Goal: Information Seeking & Learning: Learn about a topic

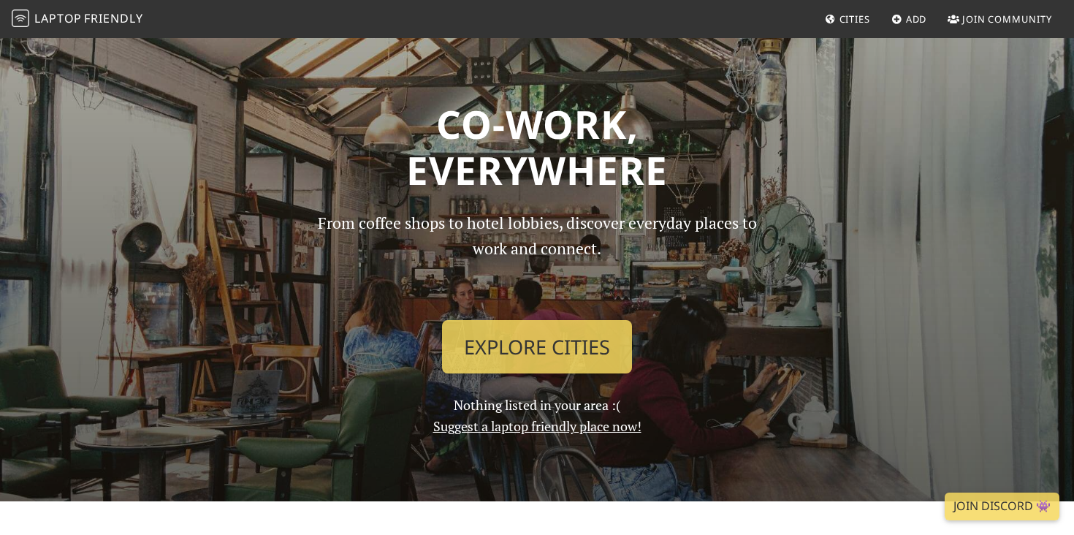
click at [844, 22] on span "Cities" at bounding box center [854, 18] width 31 height 13
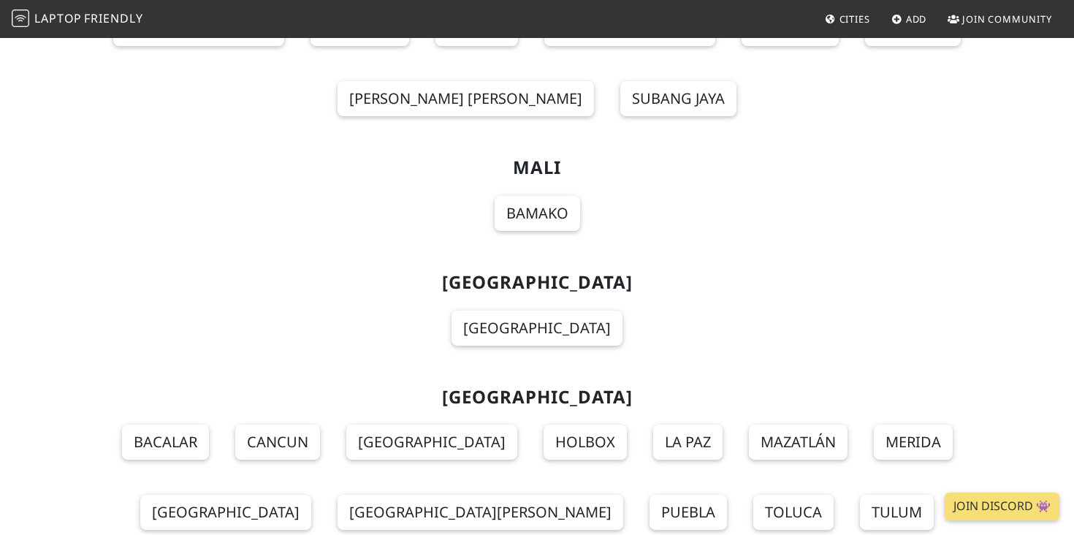
scroll to position [9952, 0]
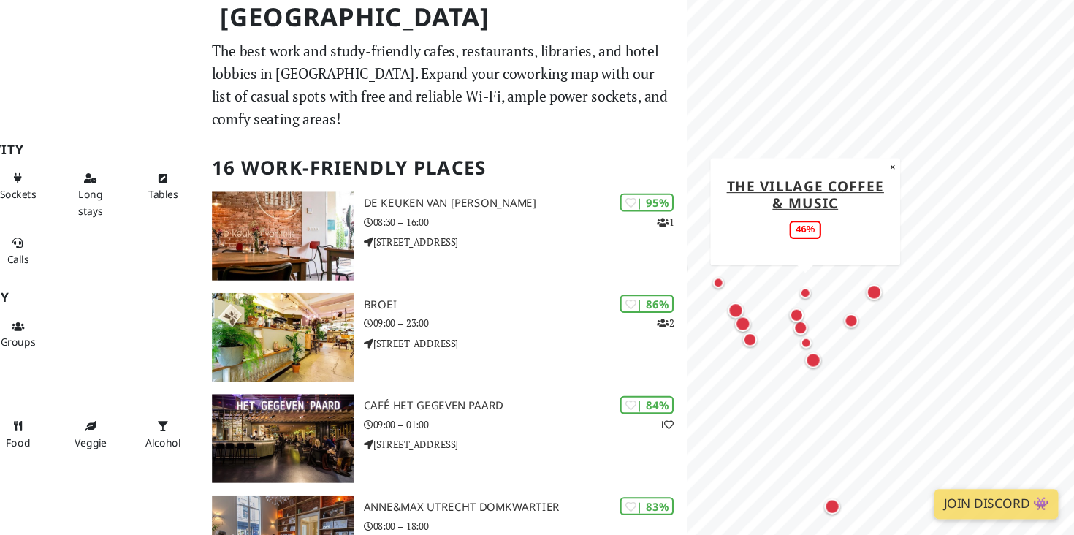
click at [825, 313] on div "Map marker" at bounding box center [825, 311] width 10 height 10
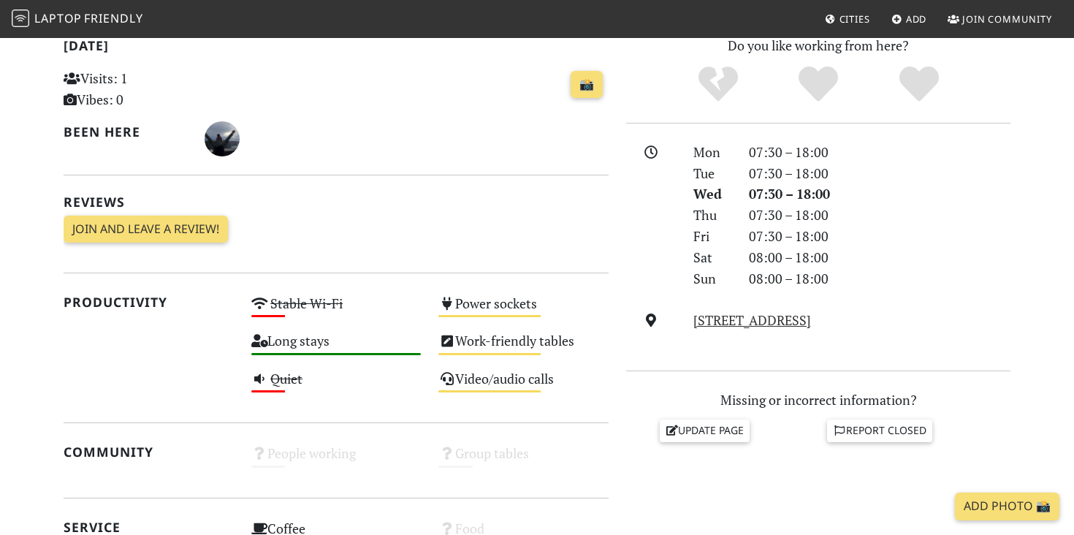
scroll to position [324, 0]
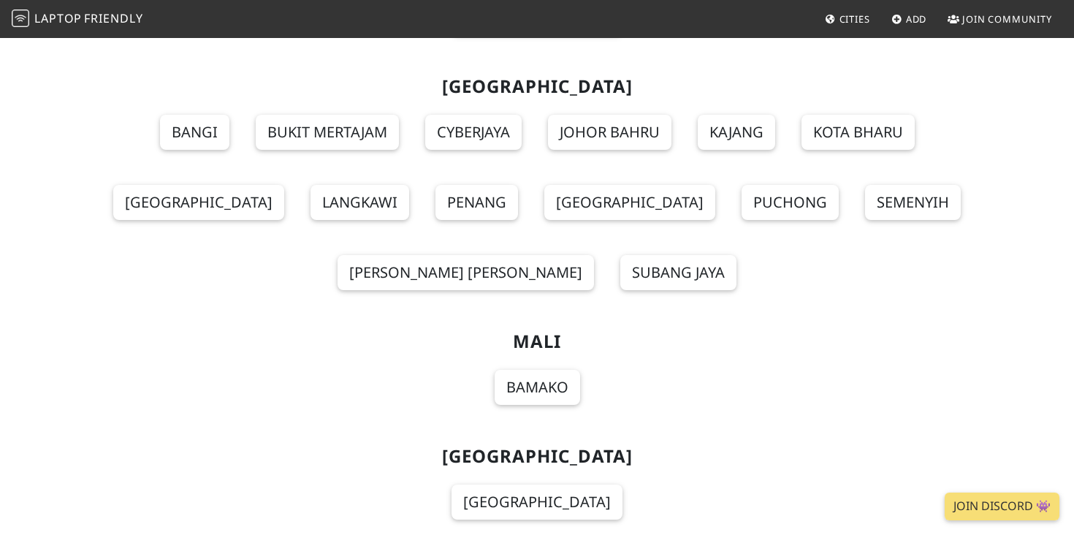
scroll to position [9952, 0]
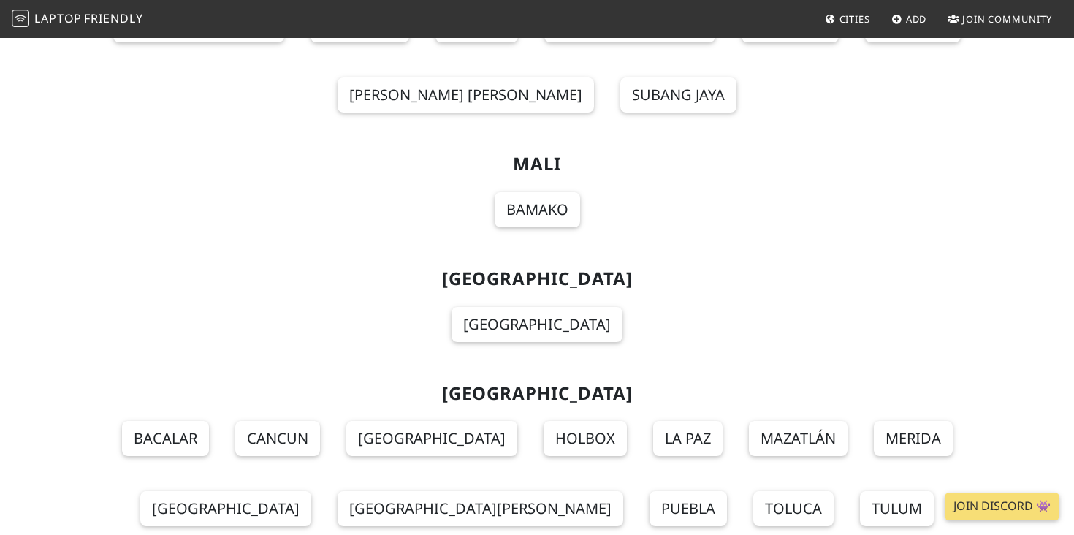
drag, startPoint x: 777, startPoint y: 430, endPoint x: 184, endPoint y: 183, distance: 642.7
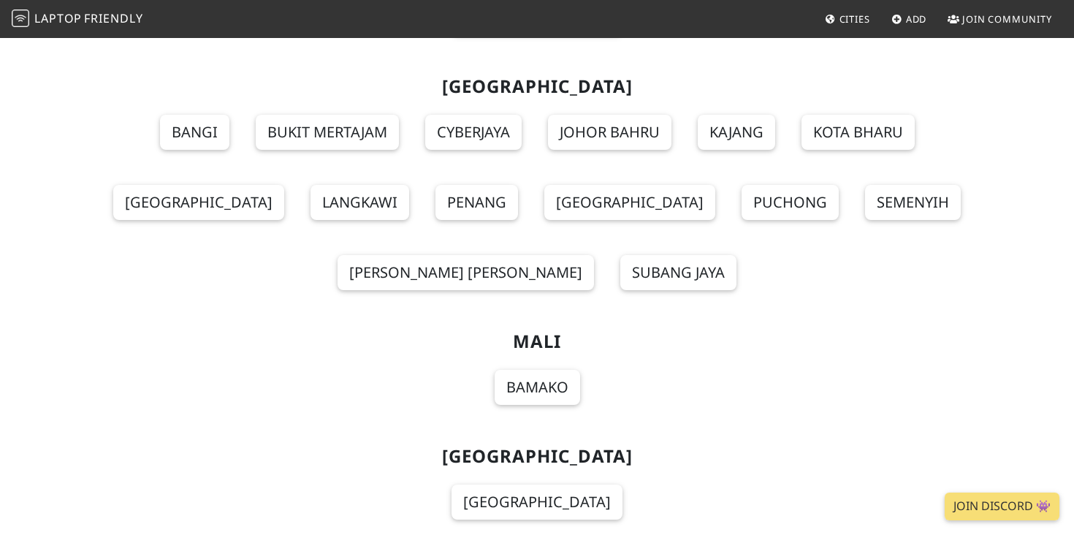
scroll to position [9952, 0]
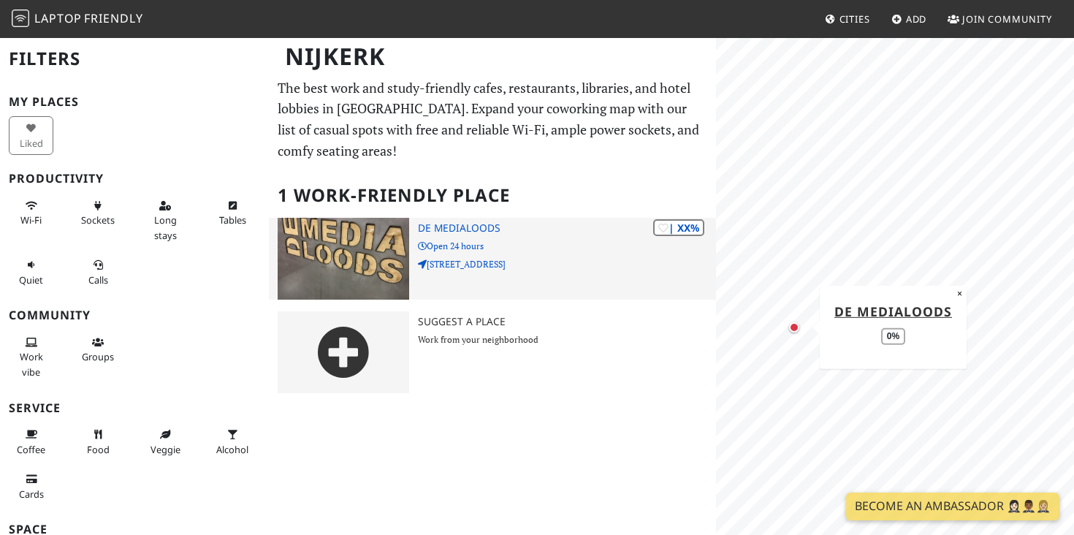
click at [505, 275] on div "| XX% De Medialoods Open 24 hours Galvanistraat 23" at bounding box center [567, 259] width 298 height 82
